Goal: Navigation & Orientation: Find specific page/section

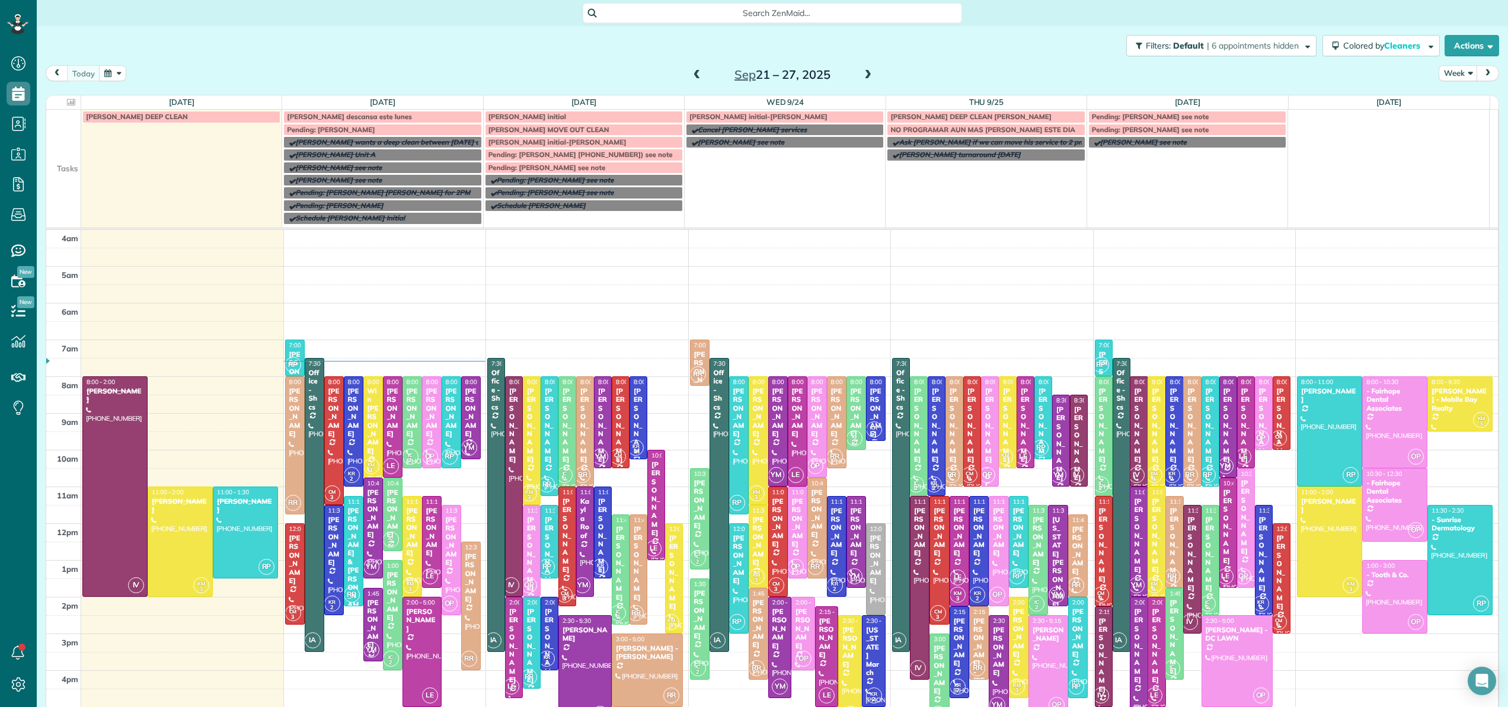
scroll to position [45, 0]
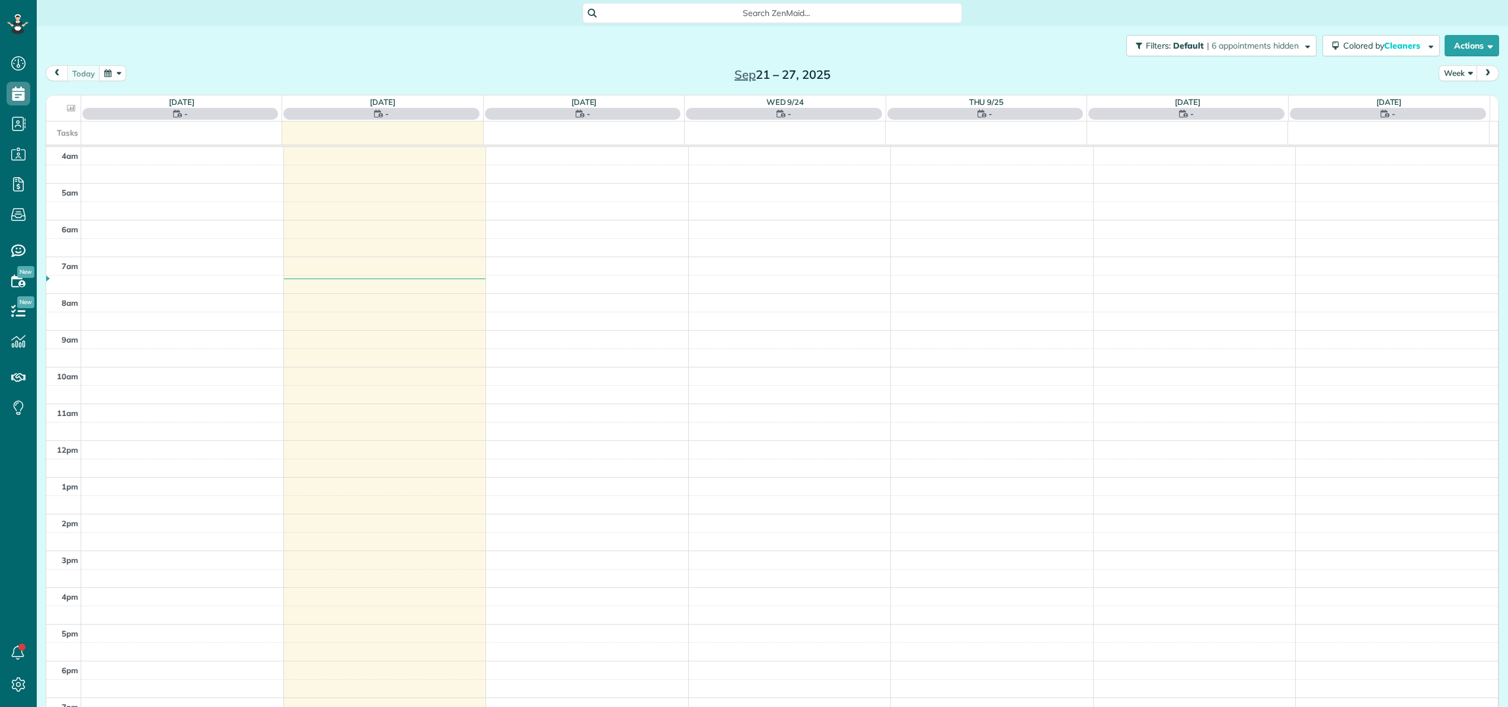
scroll to position [85, 0]
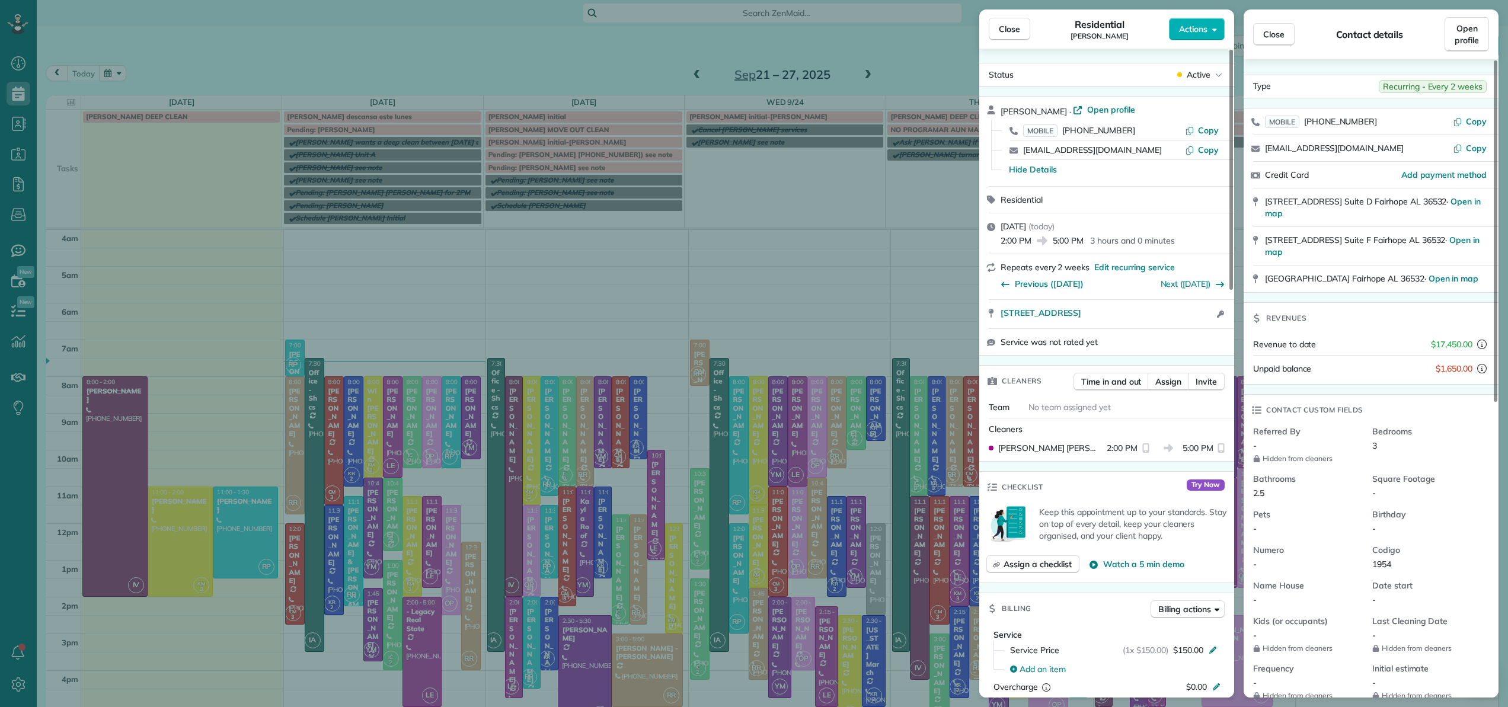
scroll to position [85, 0]
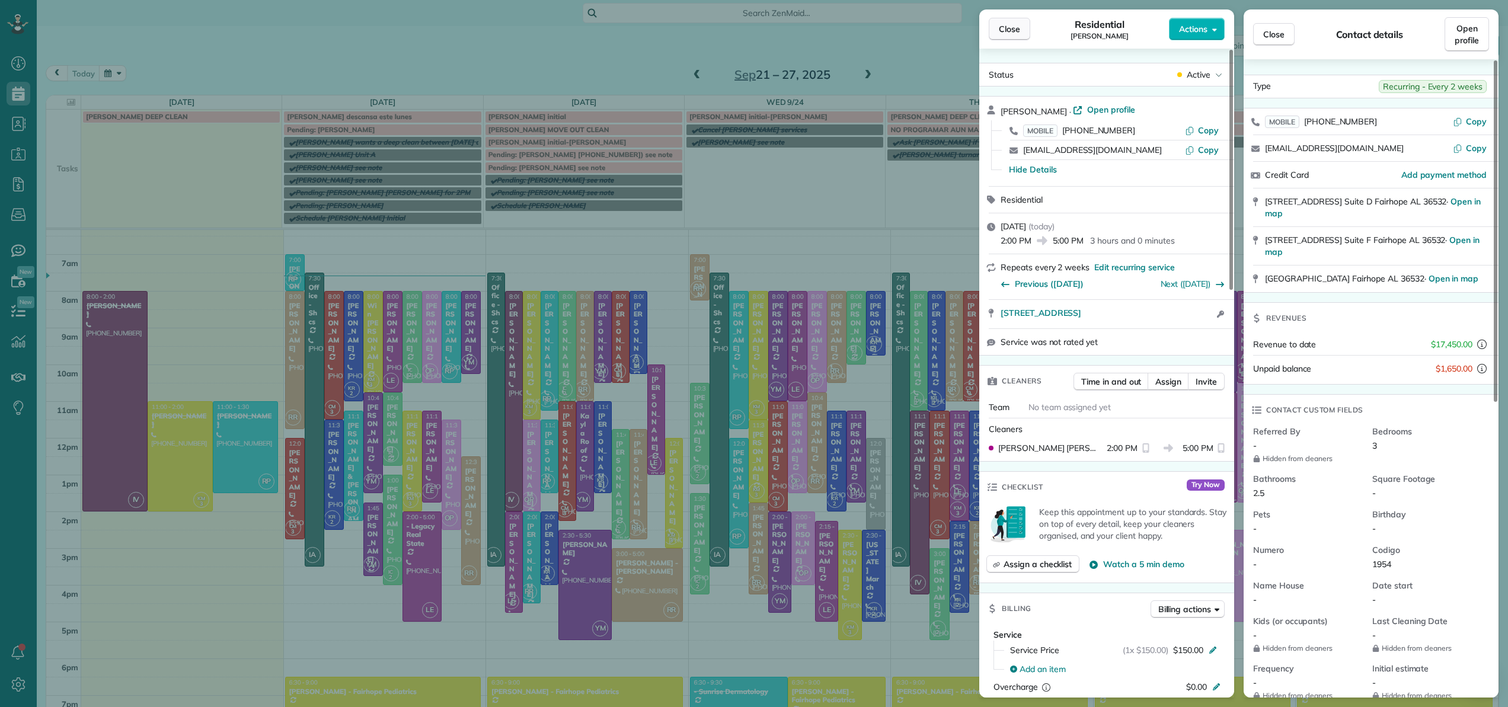
click at [1019, 24] on span "Close" at bounding box center [1009, 29] width 21 height 12
